Goal: Information Seeking & Learning: Learn about a topic

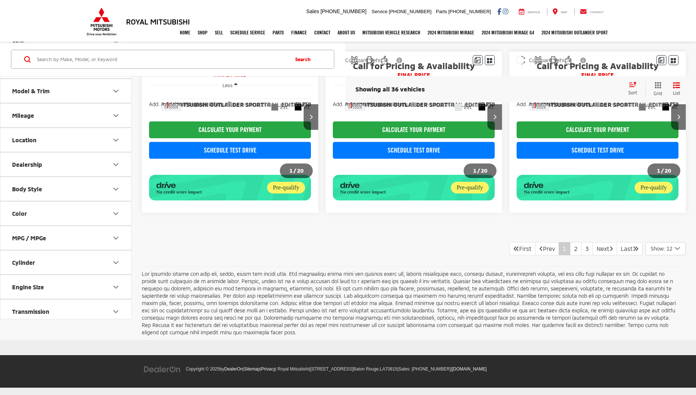
scroll to position [663, 0]
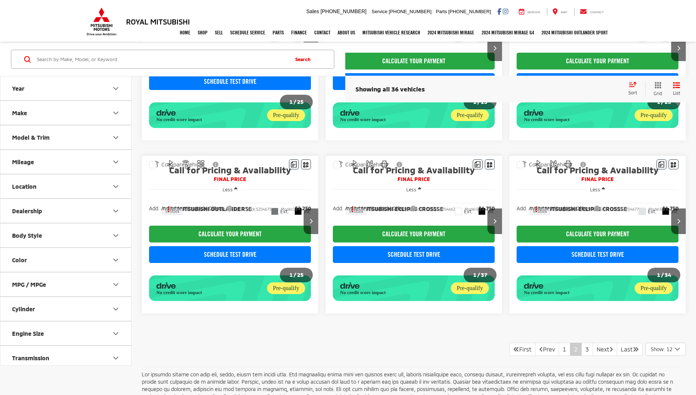
scroll to position [540, 0]
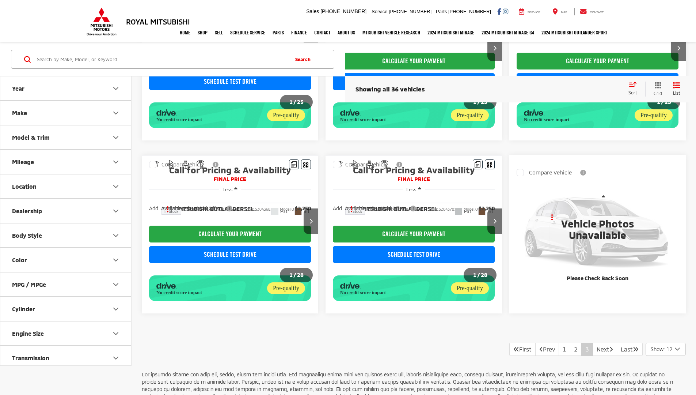
scroll to position [540, 0]
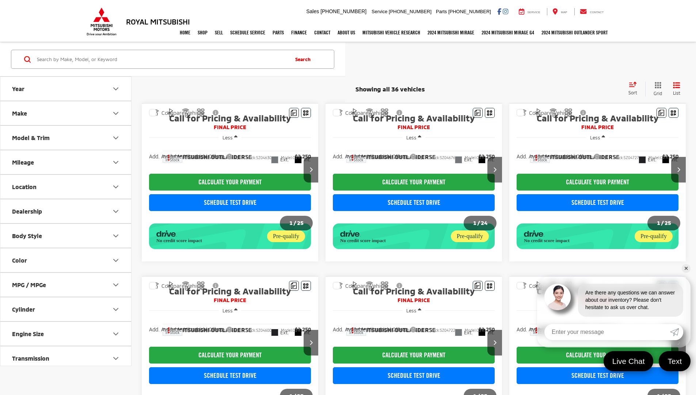
scroll to position [540, 0]
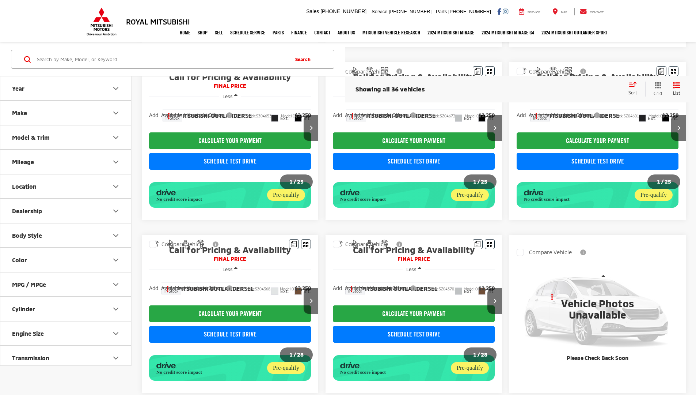
scroll to position [540, 0]
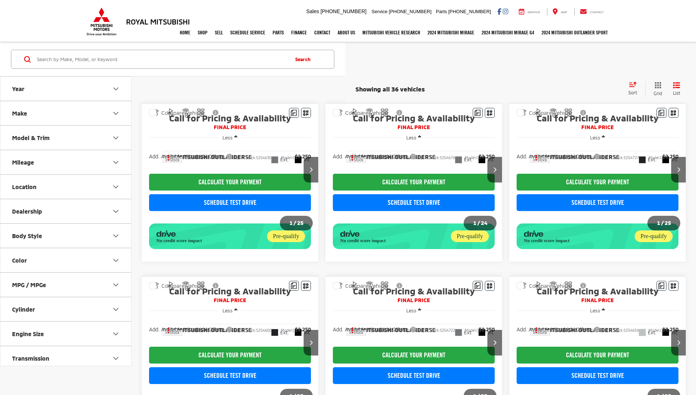
scroll to position [540, 0]
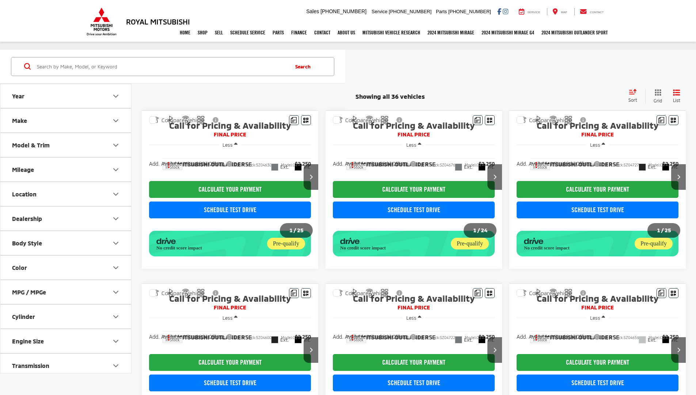
scroll to position [540, 0]
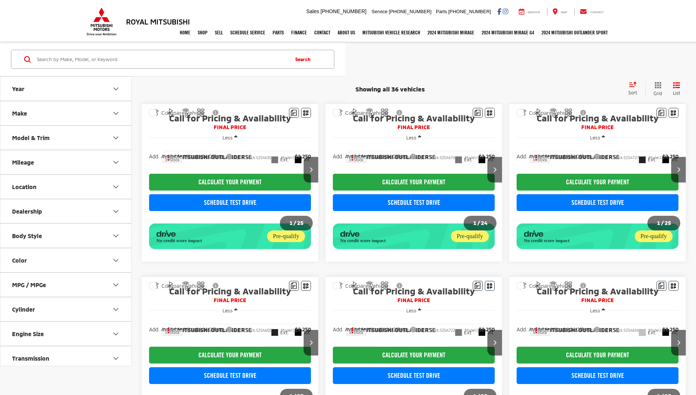
scroll to position [532, 0]
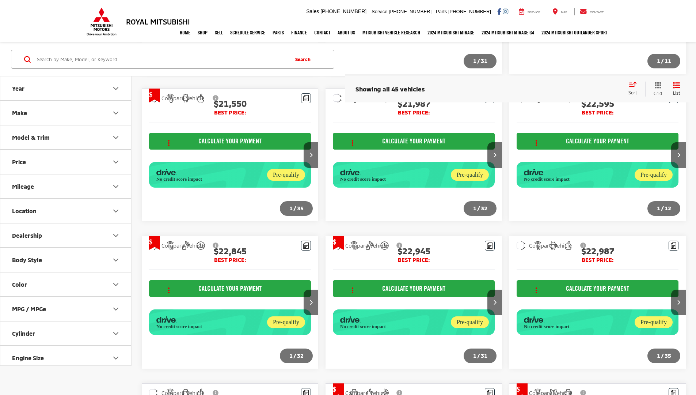
scroll to position [857, 0]
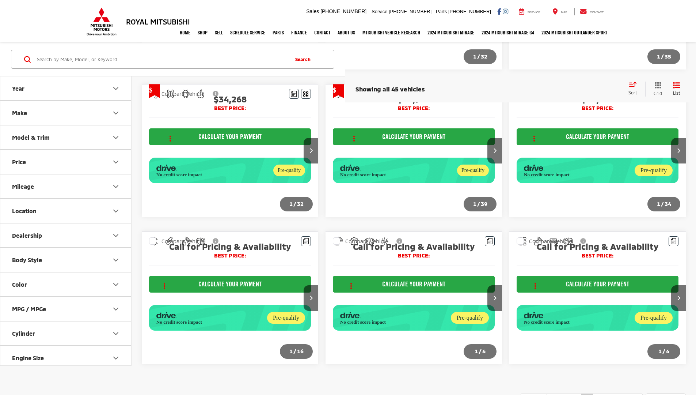
scroll to position [865, 0]
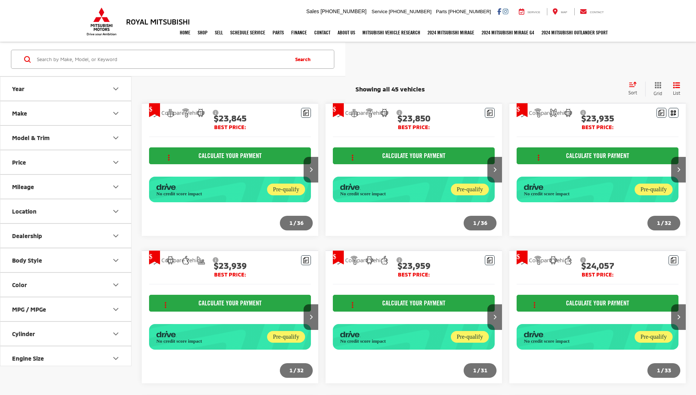
scroll to position [865, 0]
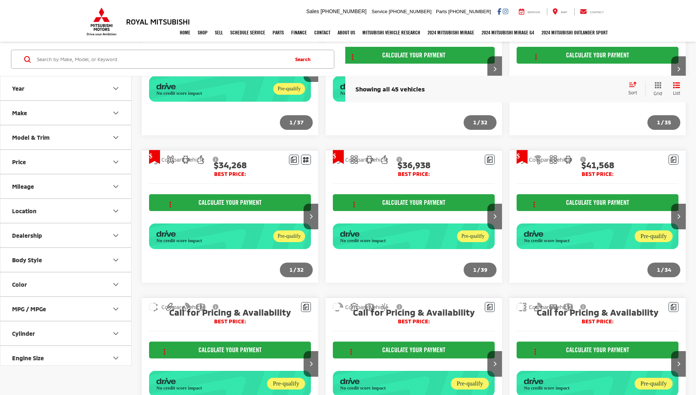
scroll to position [865, 0]
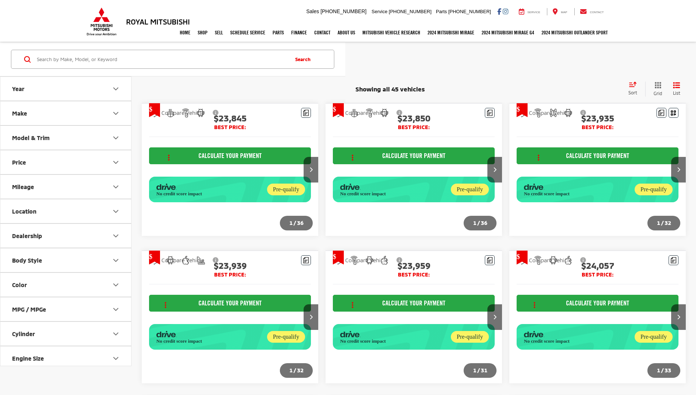
scroll to position [865, 0]
